Goal: Task Accomplishment & Management: Manage account settings

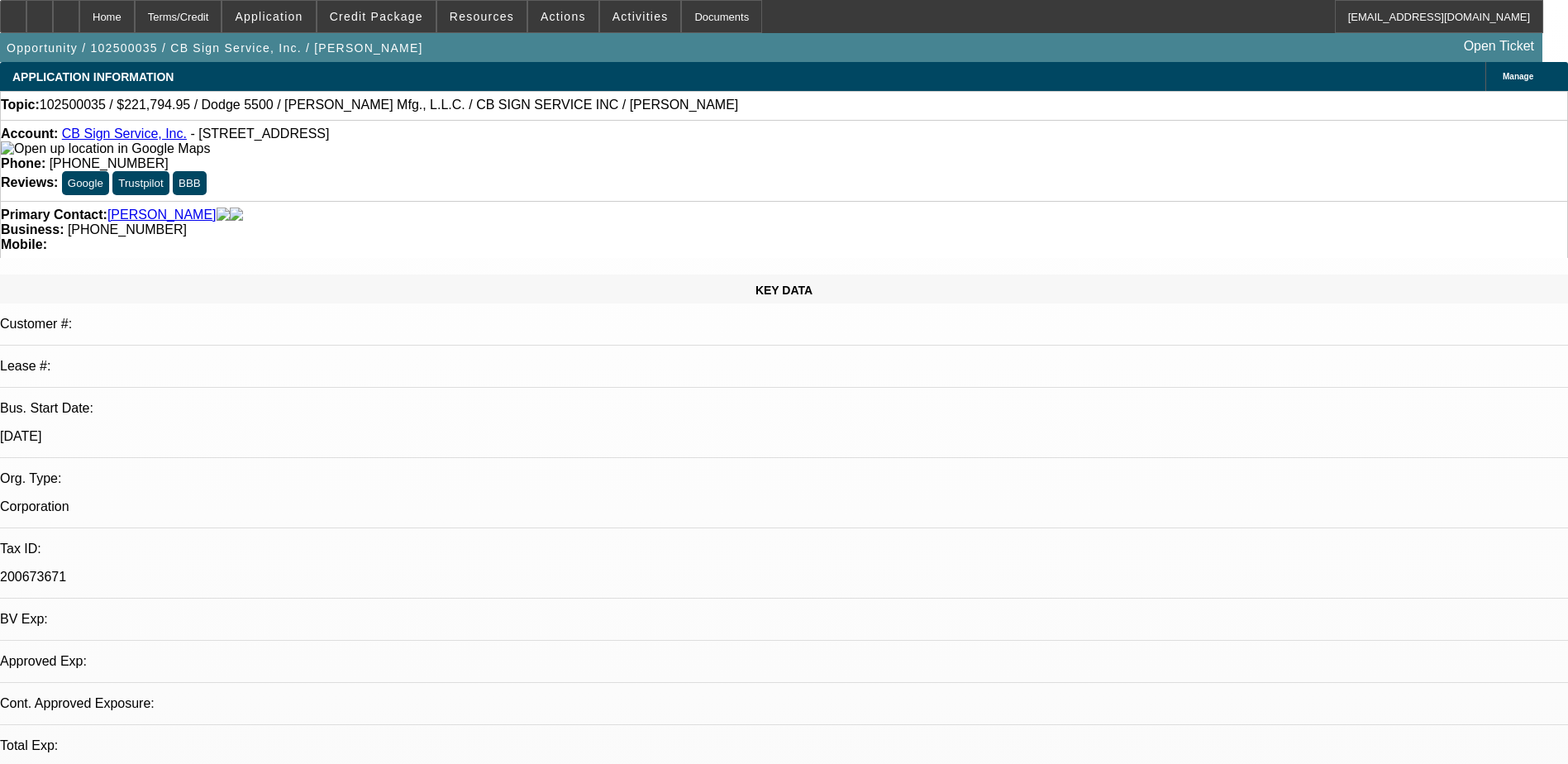
select select "0"
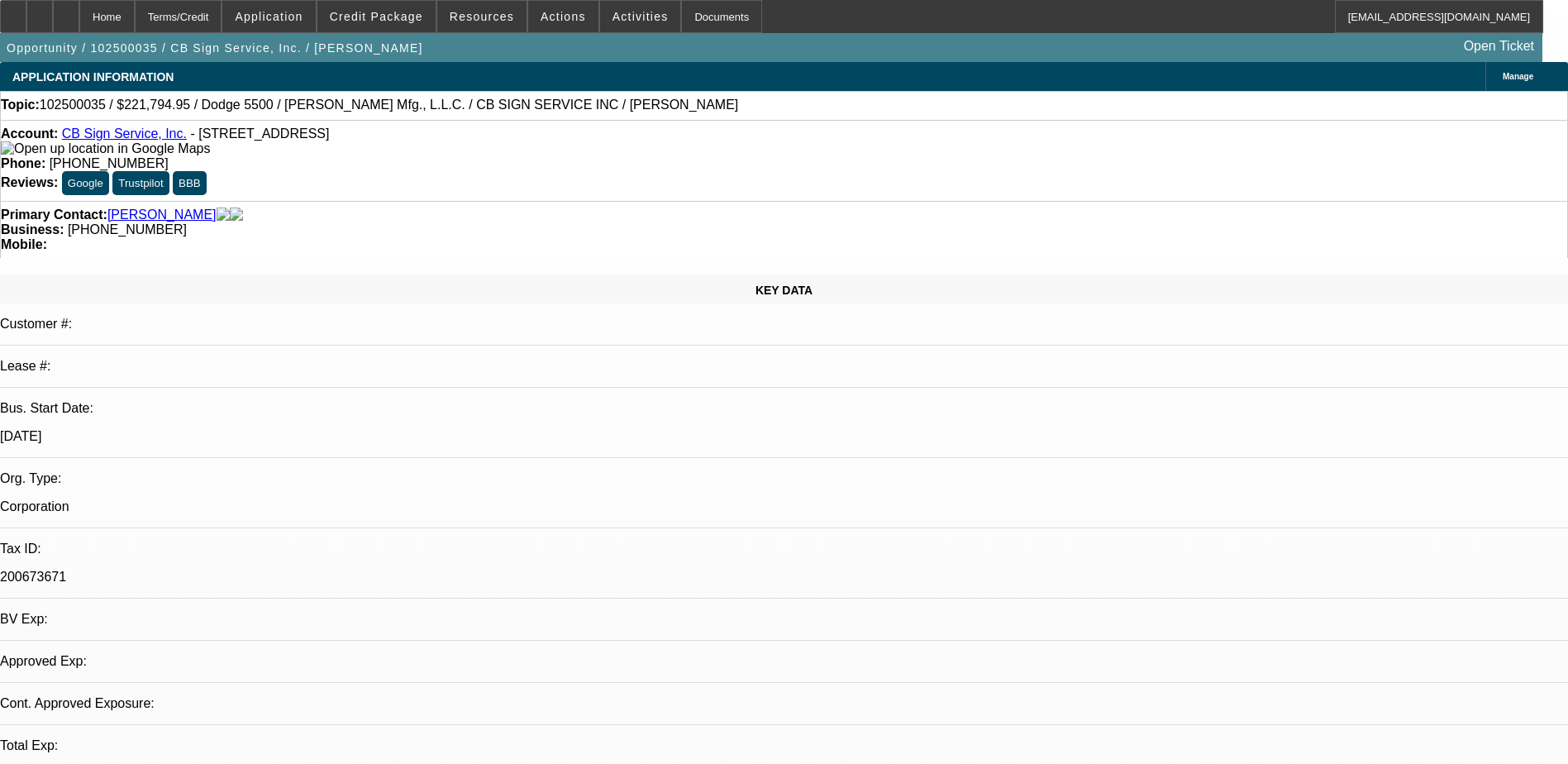
select select "0"
select select "1"
select select "3"
select select "6"
select select "1"
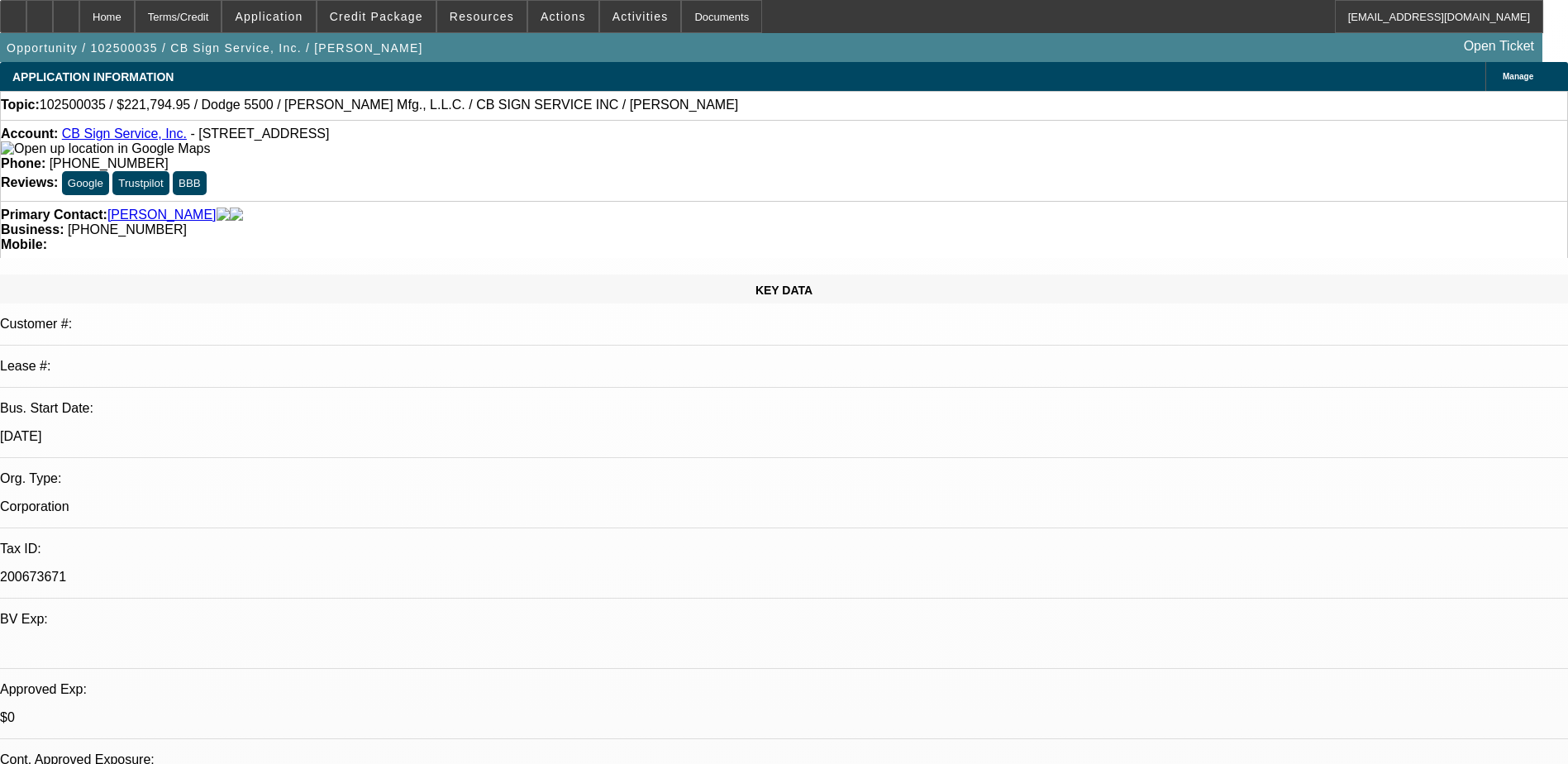
select select "3"
select select "6"
click at [406, 13] on span "Credit Package" at bounding box center [376, 17] width 93 height 14
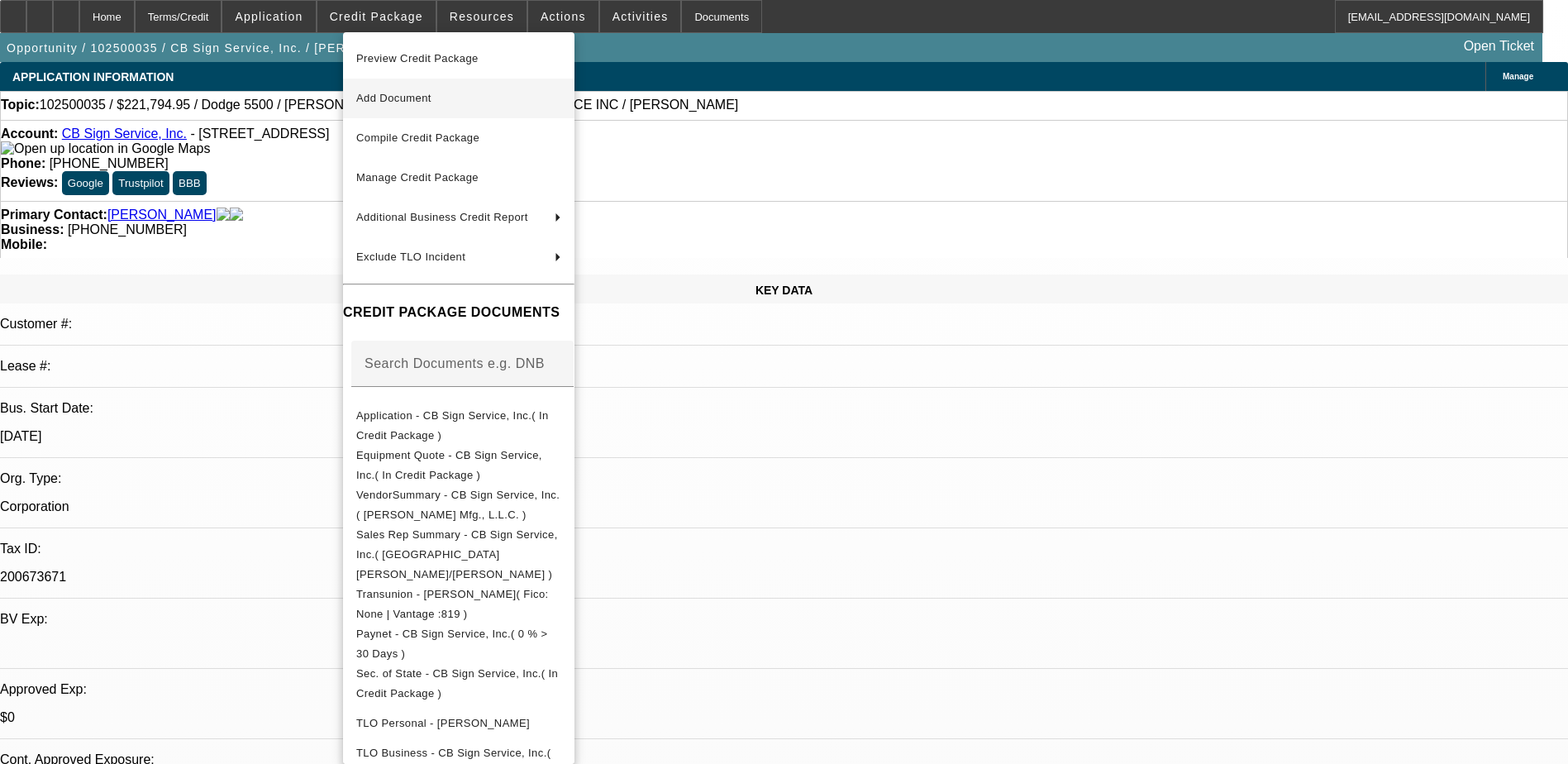
click at [469, 99] on span "Add Document" at bounding box center [458, 98] width 205 height 20
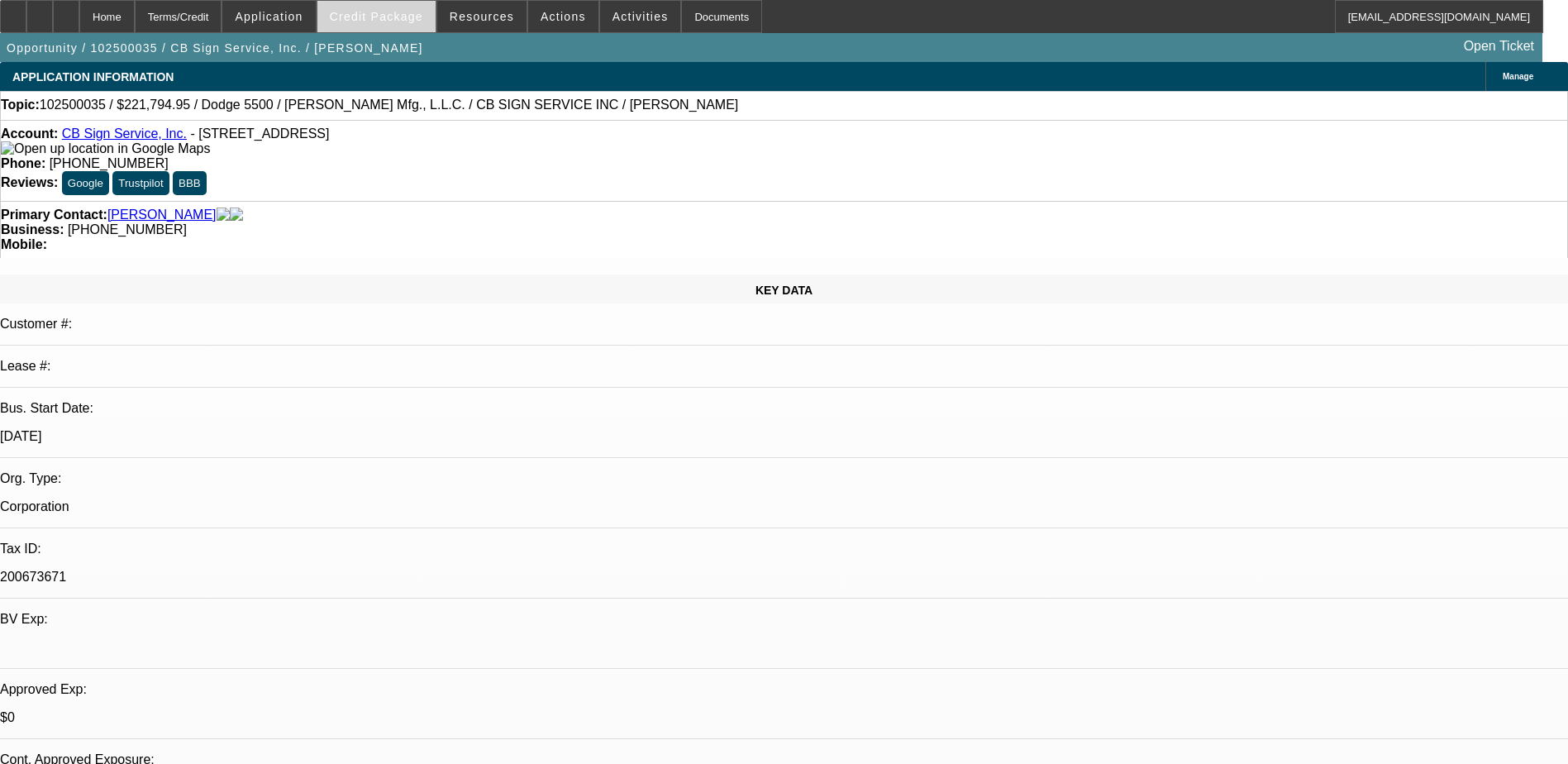
click at [408, 15] on span "Credit Package" at bounding box center [376, 17] width 93 height 14
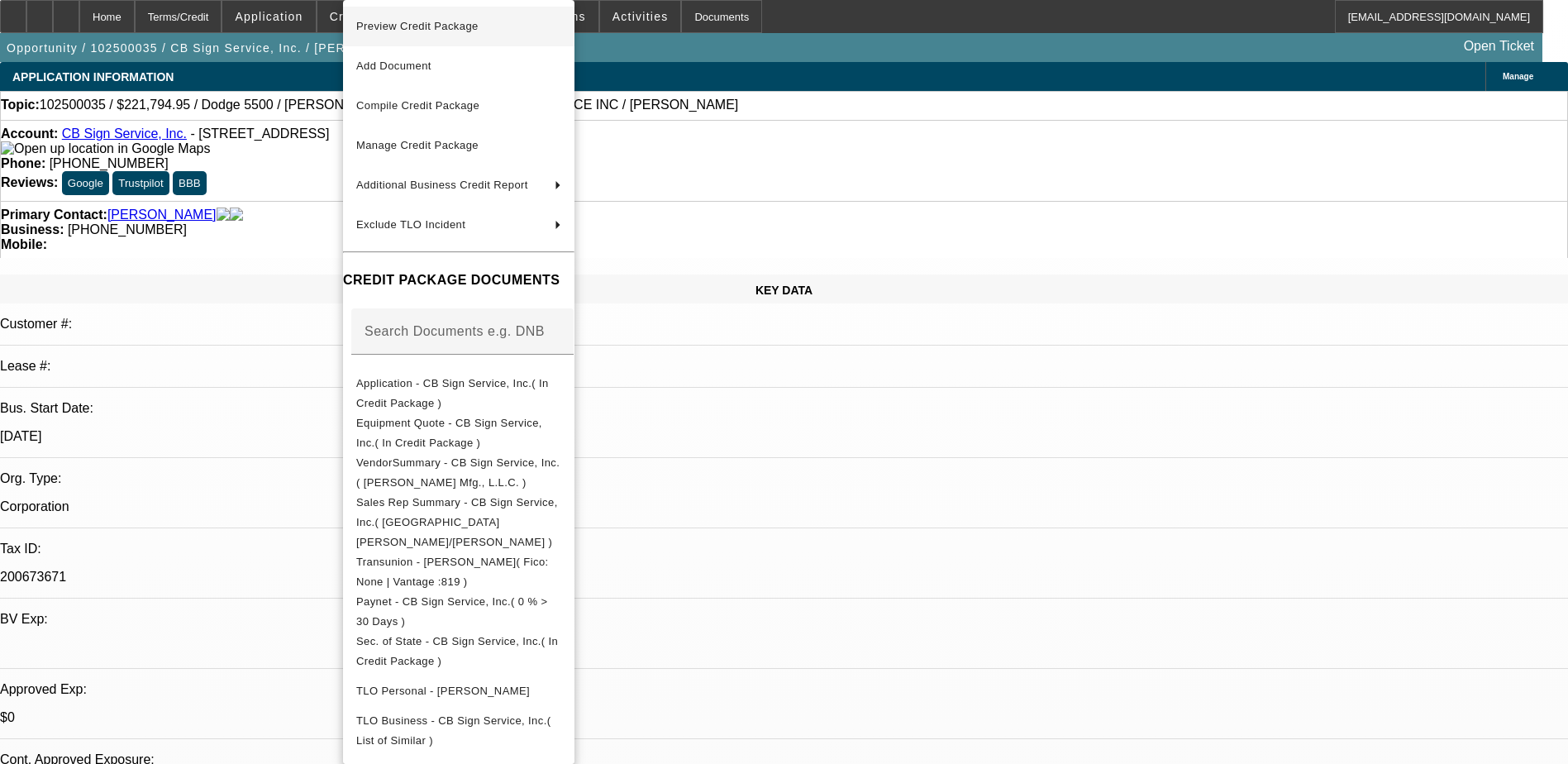
click at [441, 25] on span "Preview Credit Package" at bounding box center [417, 25] width 122 height 13
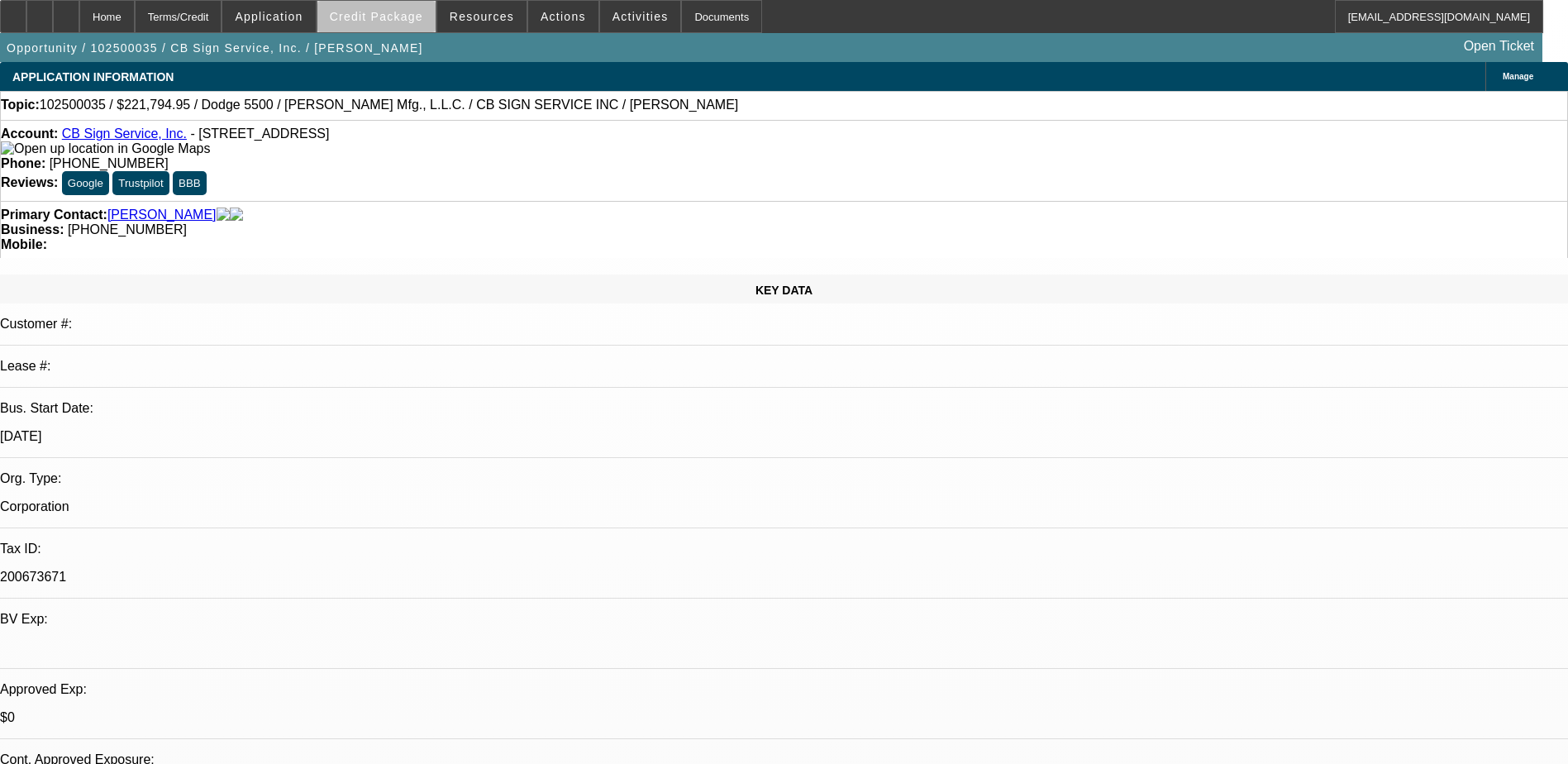
click at [411, 20] on span "Credit Package" at bounding box center [376, 17] width 93 height 14
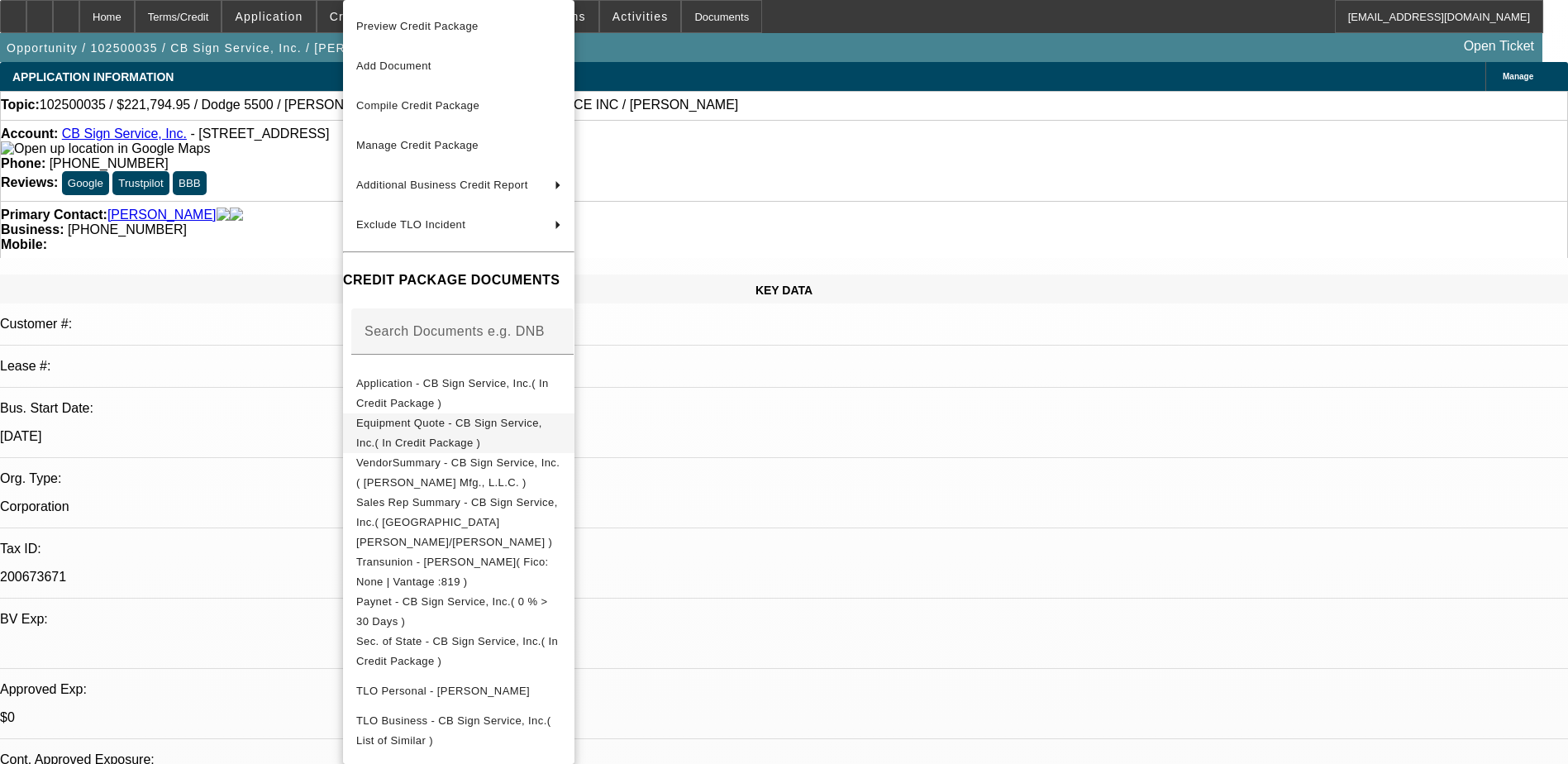
click at [542, 423] on span "Equipment Quote - CB Sign Service, Inc.( In Credit Package )" at bounding box center [448, 433] width 186 height 32
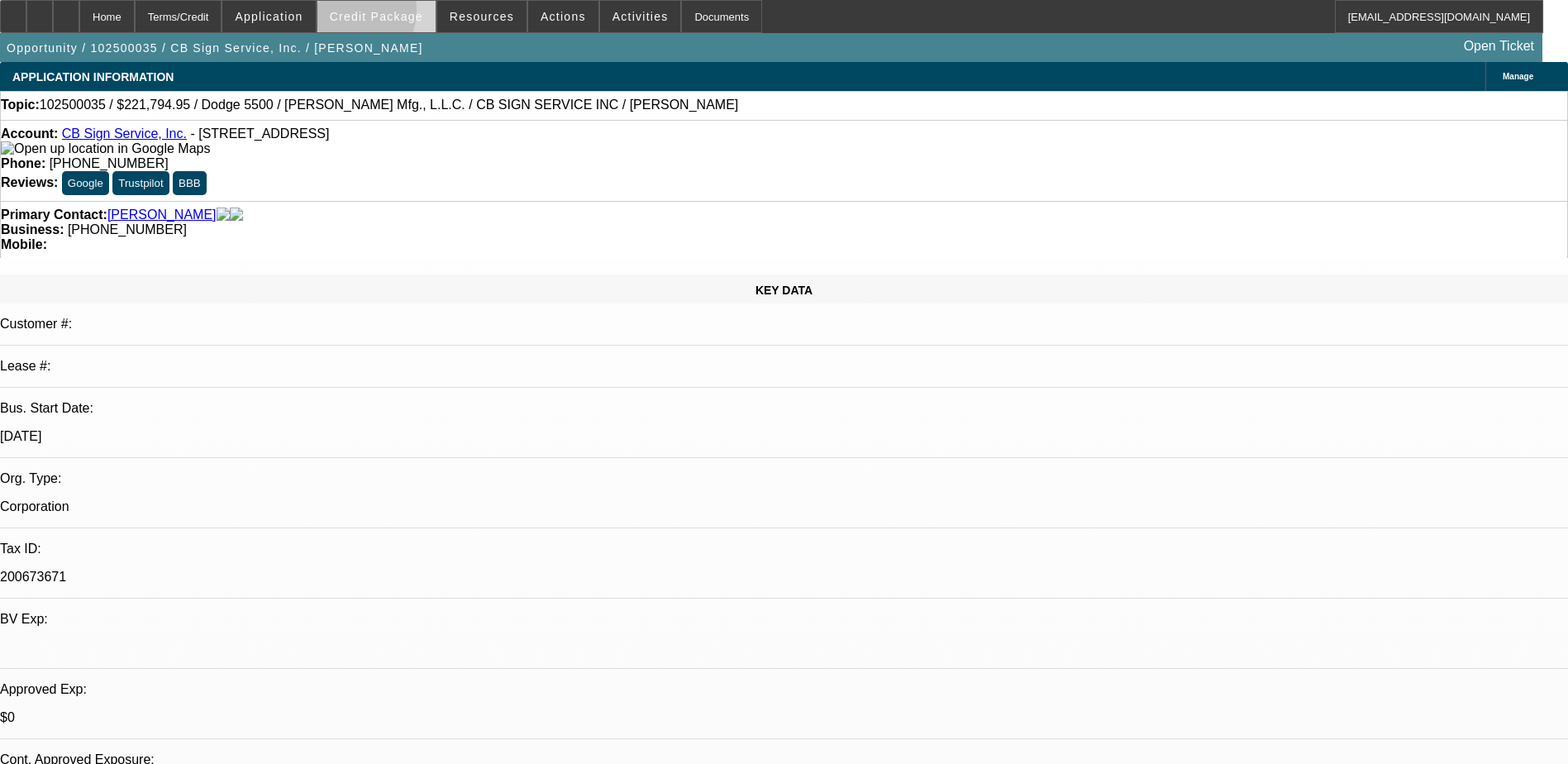
click at [372, 14] on span "Credit Package" at bounding box center [376, 17] width 93 height 14
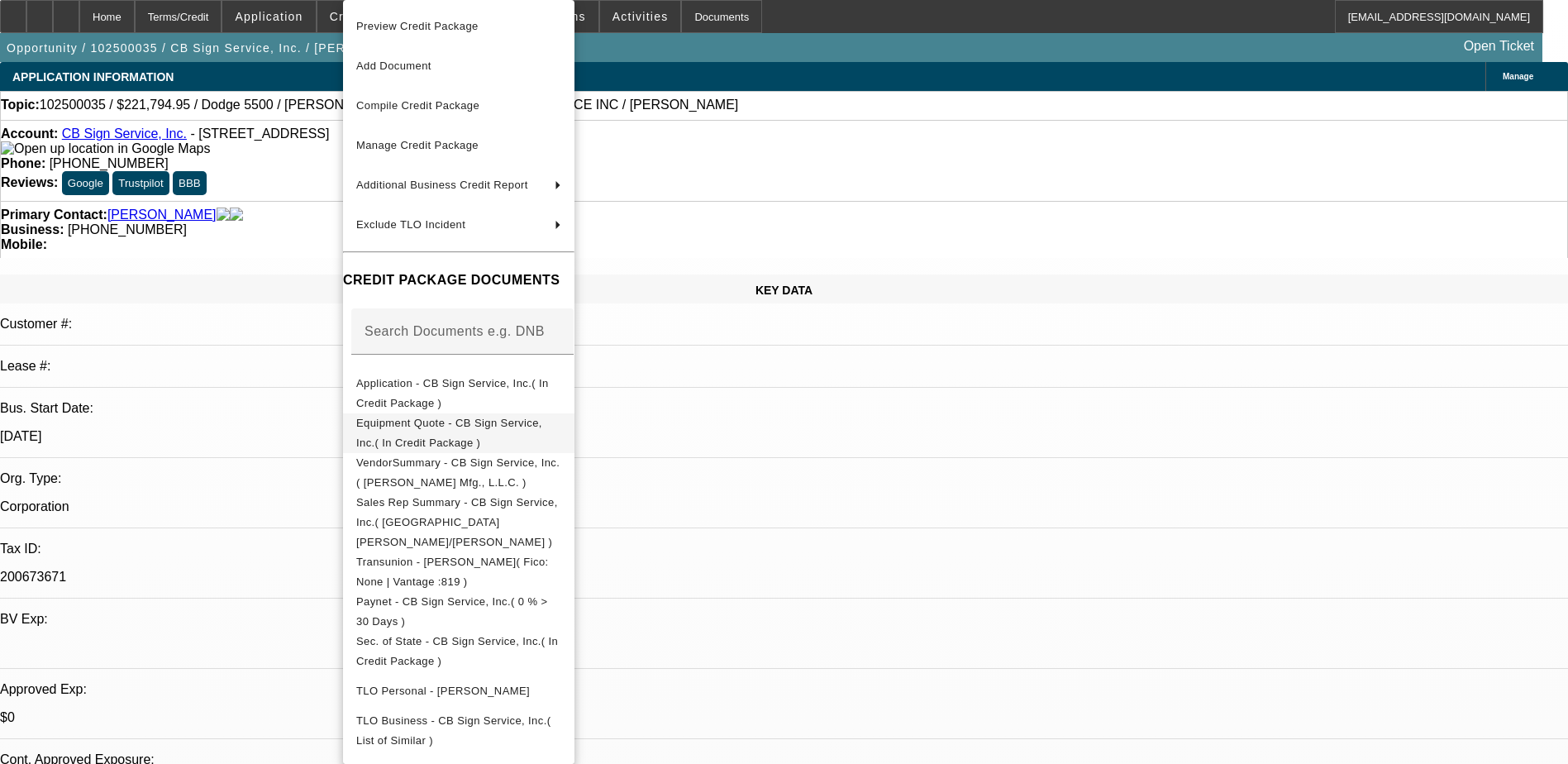
click at [505, 431] on span "Equipment Quote - CB Sign Service, Inc.( In Credit Package )" at bounding box center [448, 433] width 186 height 32
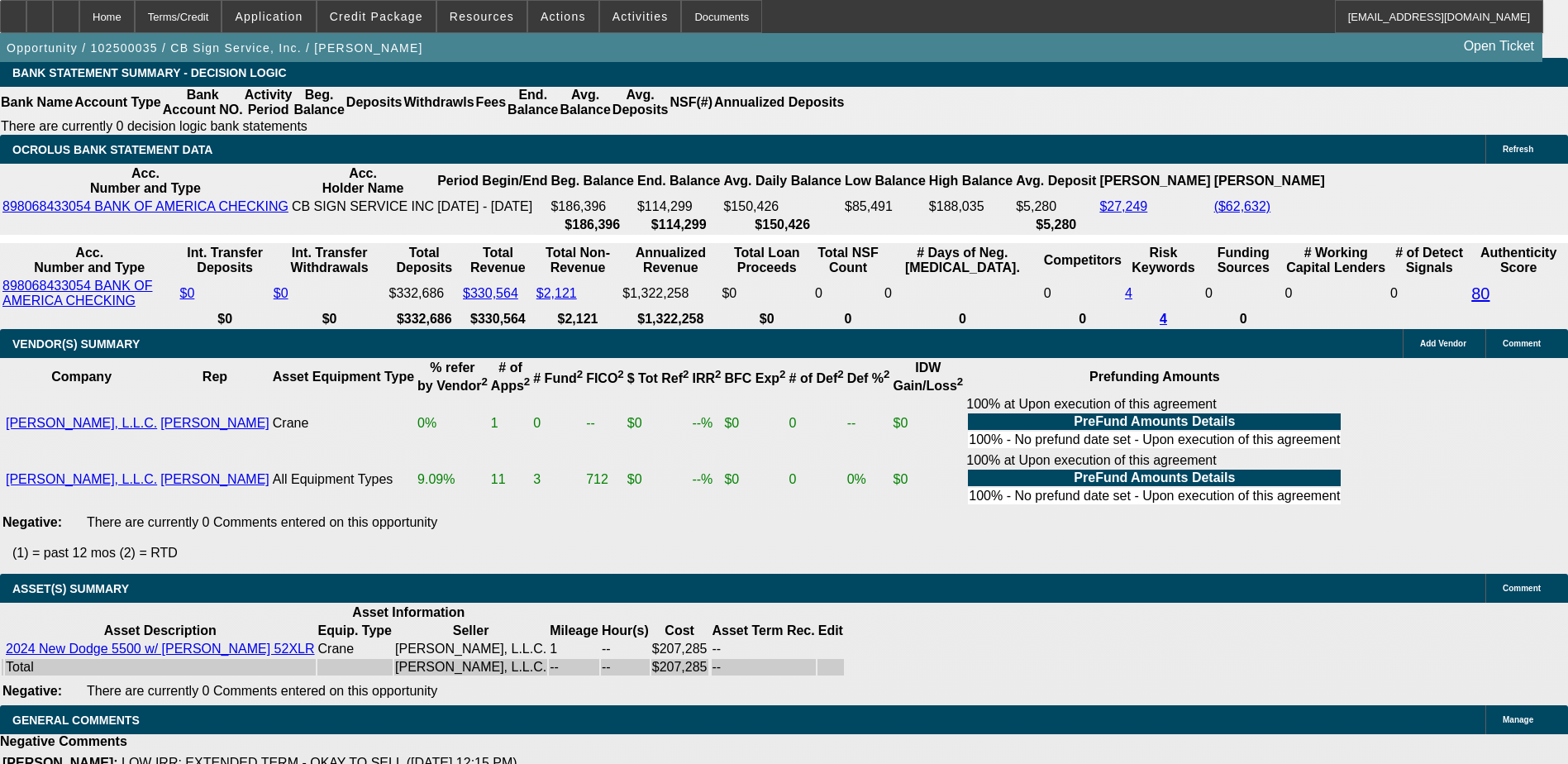
scroll to position [2894, 0]
